Goal: Find specific page/section: Find specific page/section

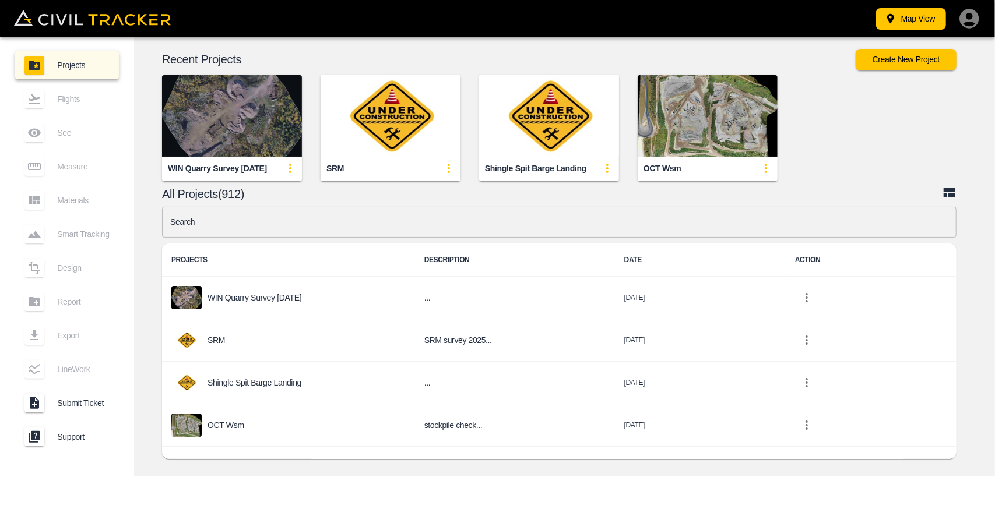
click at [236, 135] on img "button" at bounding box center [232, 116] width 140 height 82
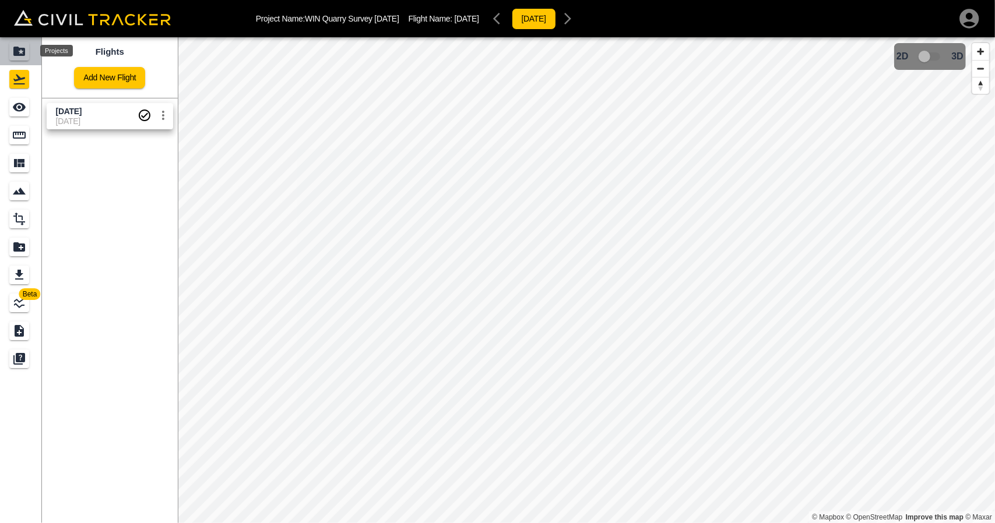
click at [15, 51] on icon "Projects" at bounding box center [19, 51] width 12 height 9
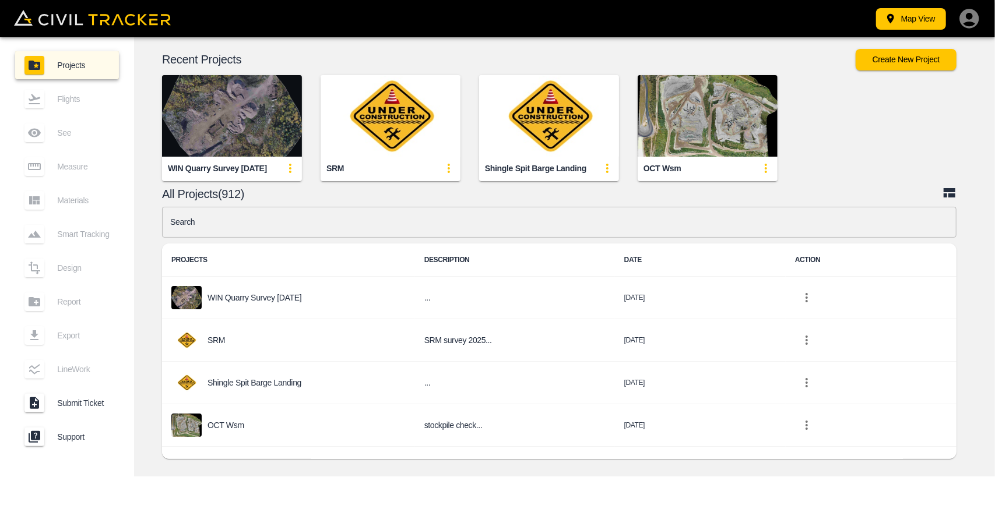
click at [231, 101] on img "button" at bounding box center [232, 116] width 140 height 82
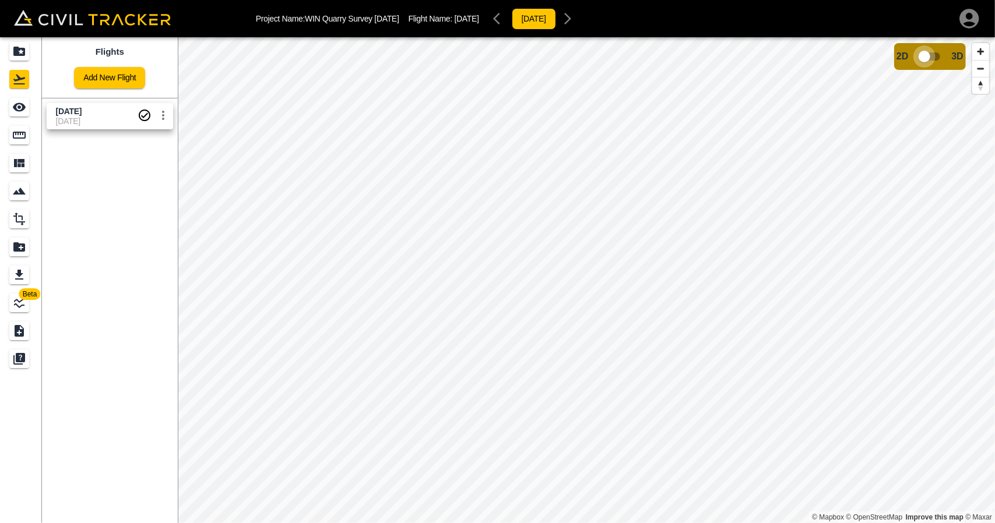
click at [923, 52] on input "checkbox" at bounding box center [924, 56] width 66 height 22
click at [19, 45] on icon "Projects" at bounding box center [19, 51] width 14 height 14
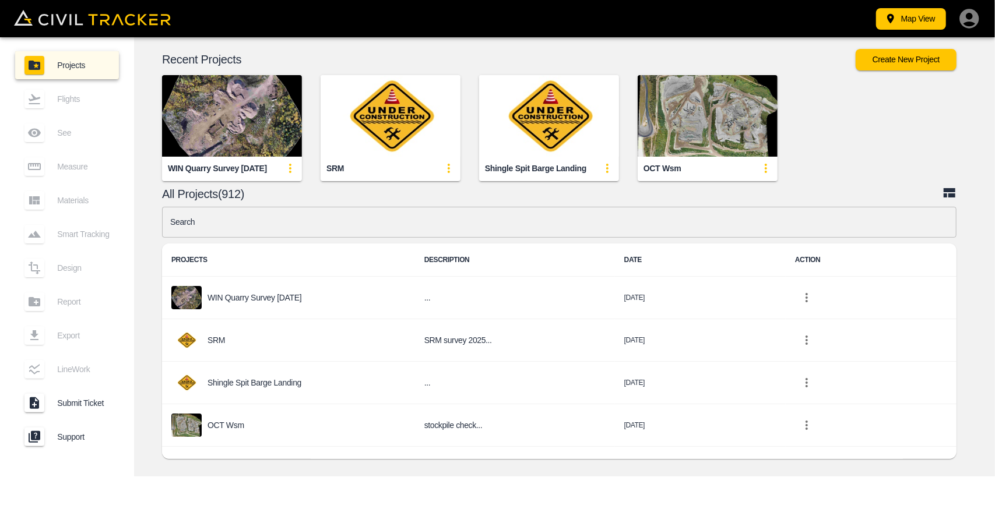
click at [281, 222] on input "text" at bounding box center [559, 222] width 795 height 31
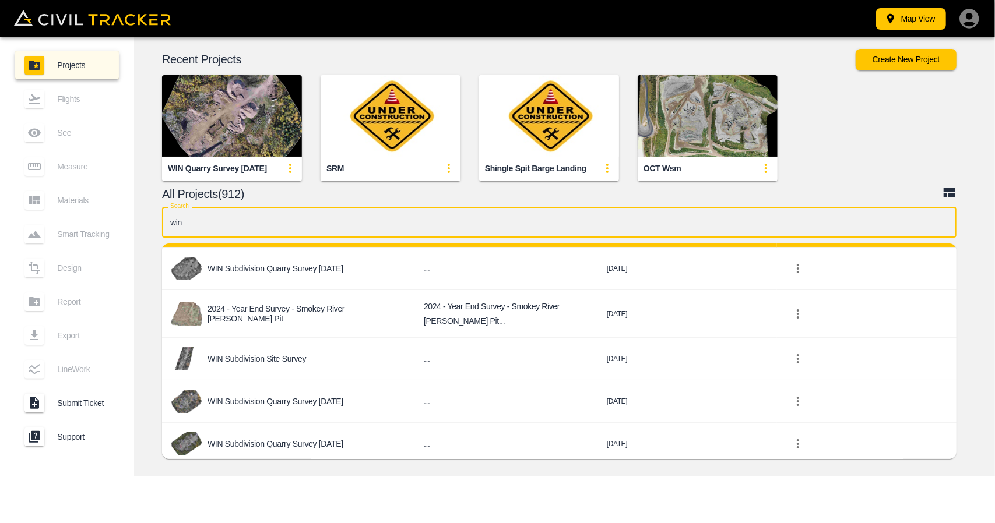
scroll to position [159, 0]
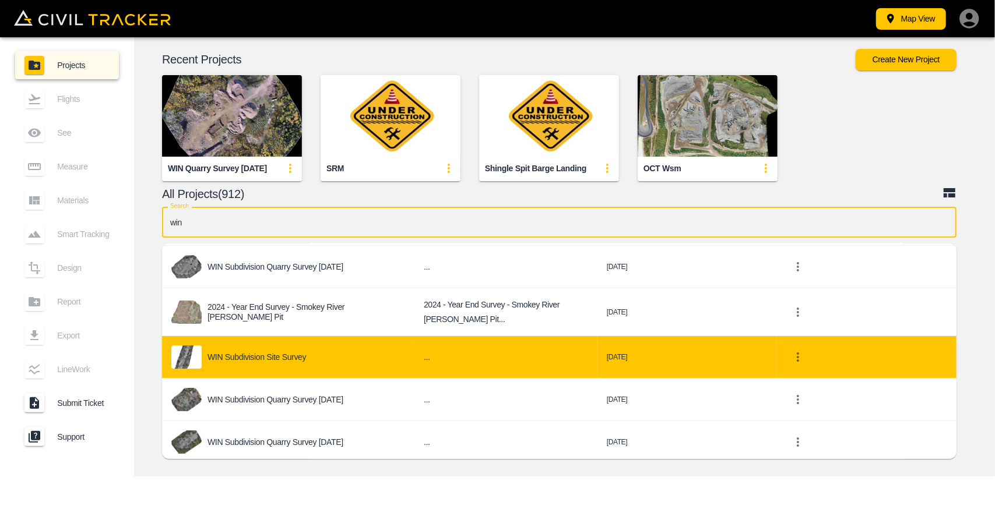
type input "win"
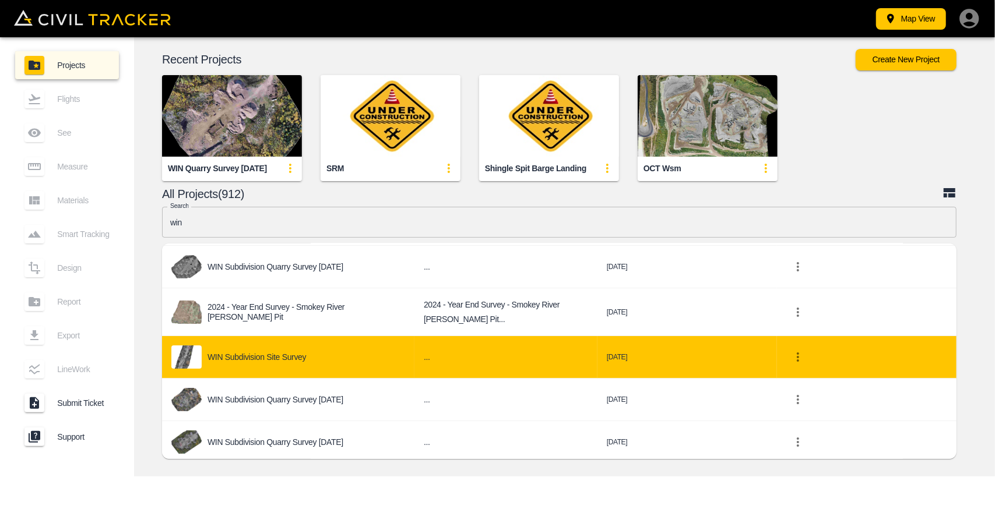
click at [287, 346] on div "WIN Subdivision Site Survey" at bounding box center [288, 357] width 234 height 23
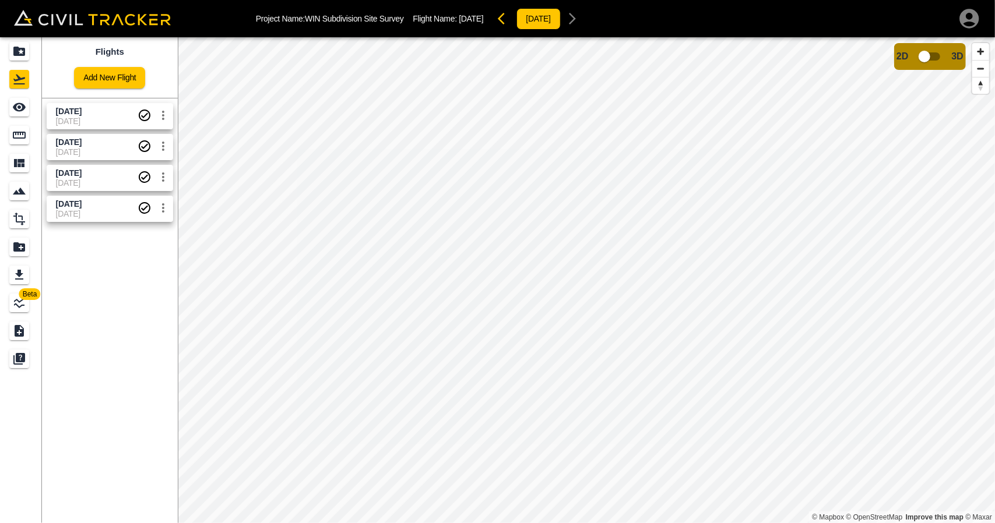
click at [926, 51] on input "checkbox" at bounding box center [924, 56] width 66 height 22
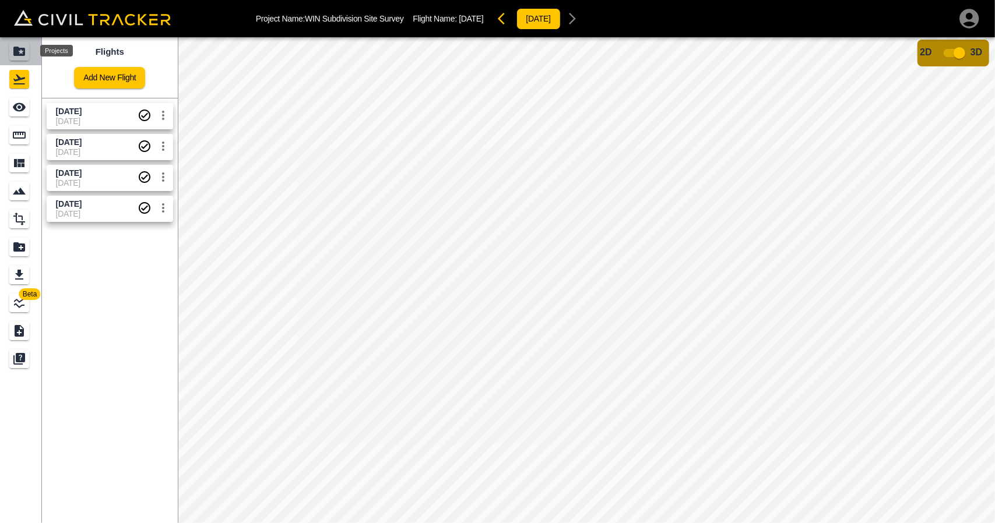
click at [9, 49] on div "Projects" at bounding box center [19, 51] width 20 height 19
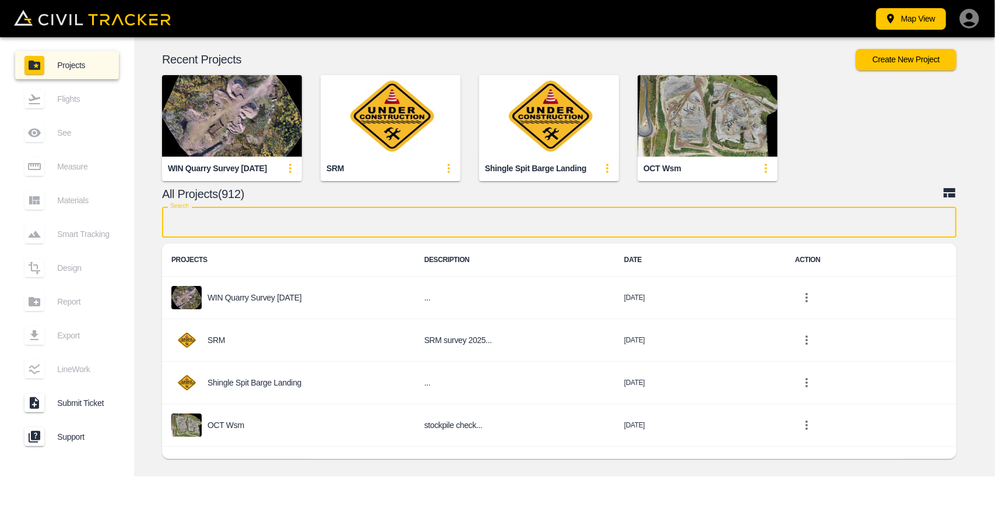
click at [395, 219] on input "text" at bounding box center [559, 222] width 795 height 31
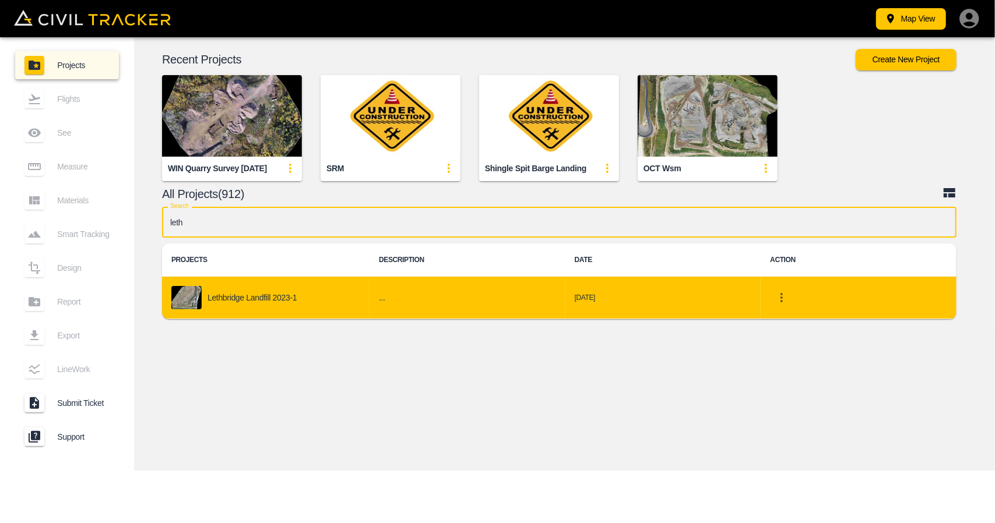
type input "leth"
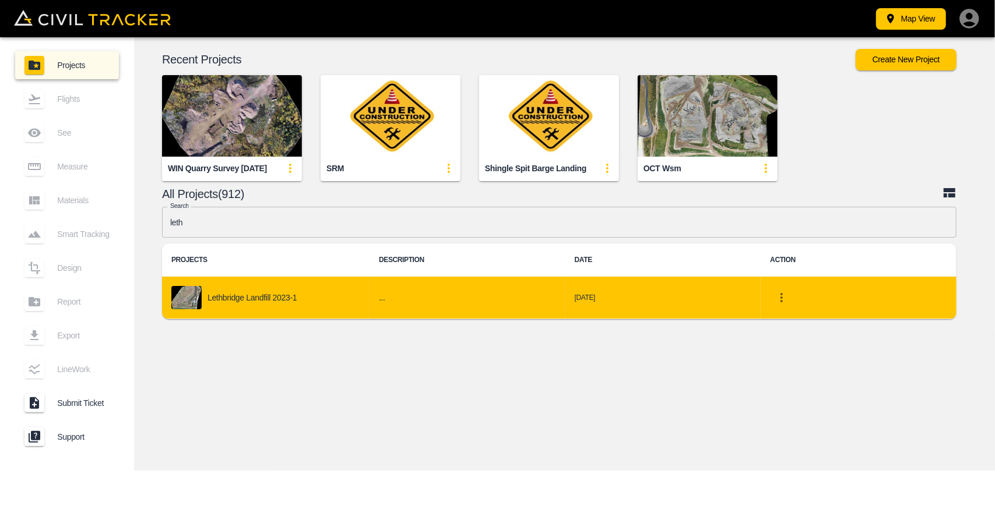
click at [265, 304] on div "Lethbridge Landfill 2023-1" at bounding box center [265, 297] width 189 height 23
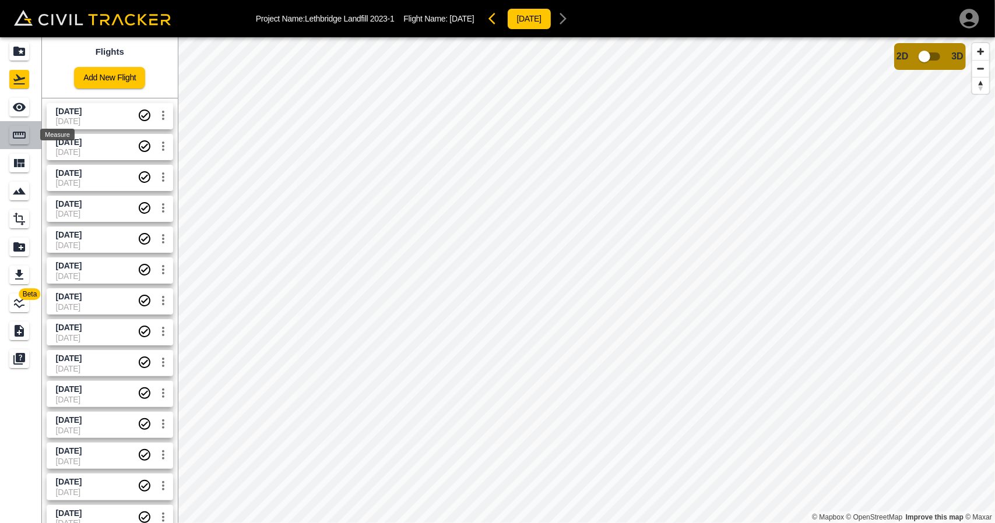
click at [23, 128] on icon "Measure" at bounding box center [19, 135] width 14 height 14
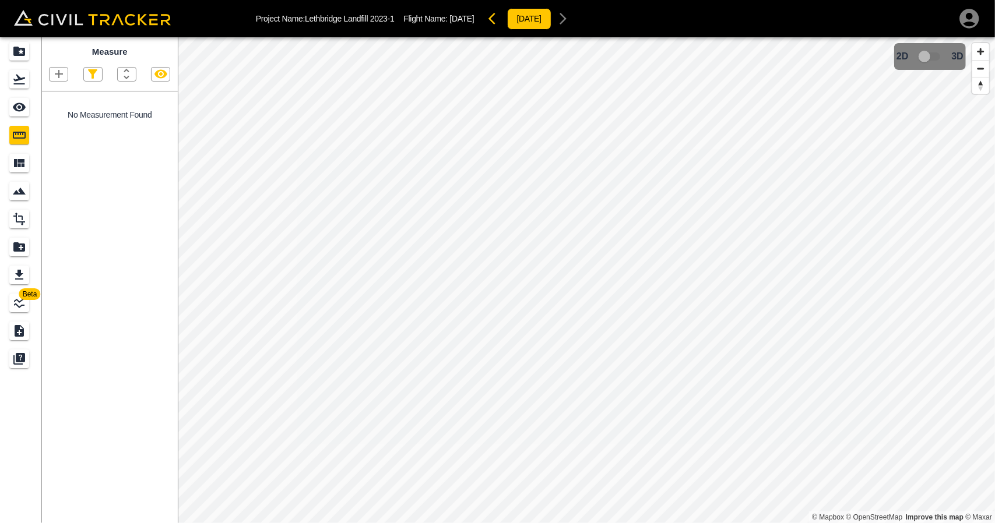
click at [22, 299] on span "Beta" at bounding box center [30, 295] width 22 height 12
